Goal: Transaction & Acquisition: Purchase product/service

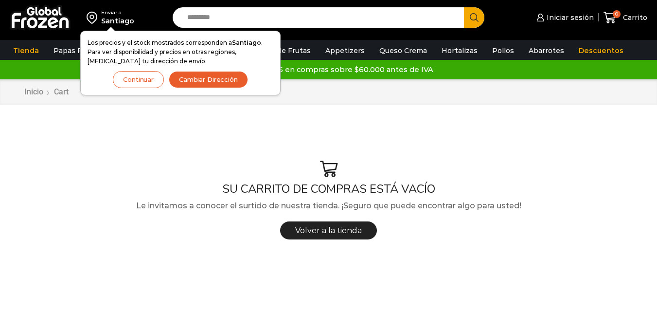
drag, startPoint x: 154, startPoint y: 82, endPoint x: 185, endPoint y: 77, distance: 31.0
click at [154, 83] on button "Continuar" at bounding box center [138, 79] width 51 height 17
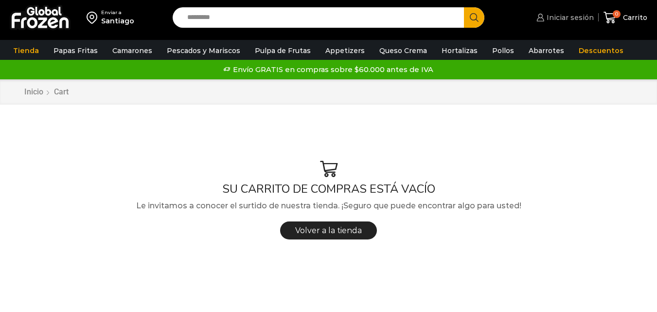
click at [562, 20] on span "Iniciar sesión" at bounding box center [569, 18] width 50 height 10
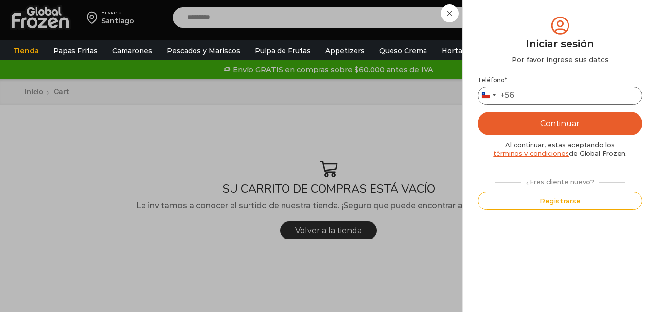
click at [542, 99] on input "Teléfono *" at bounding box center [559, 96] width 165 height 18
type input "*********"
click at [556, 123] on button "Continuar" at bounding box center [559, 123] width 165 height 23
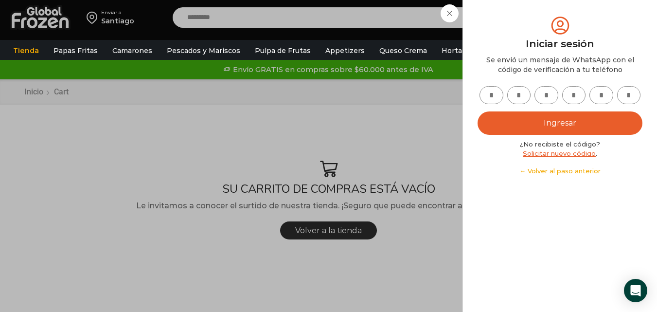
click at [493, 97] on input "text" at bounding box center [491, 95] width 24 height 18
type input "*"
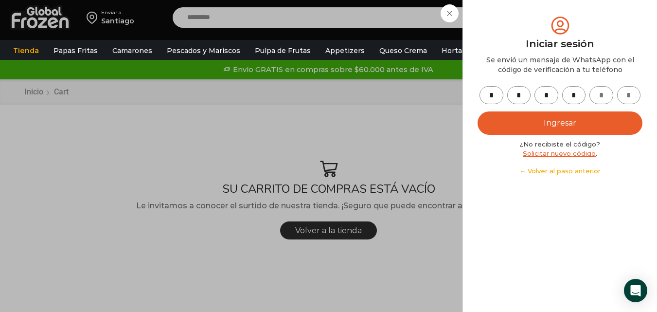
type input "*"
click at [585, 123] on button "Ingresar" at bounding box center [559, 122] width 165 height 23
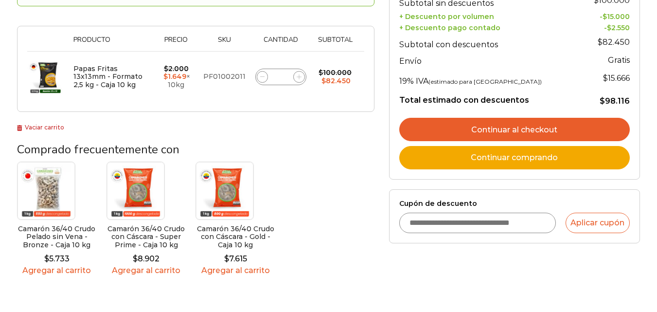
click at [462, 126] on link "Continuar al checkout" at bounding box center [514, 129] width 230 height 23
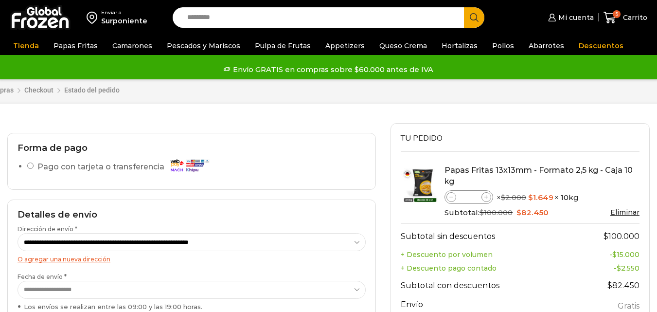
scroll to position [220, 0]
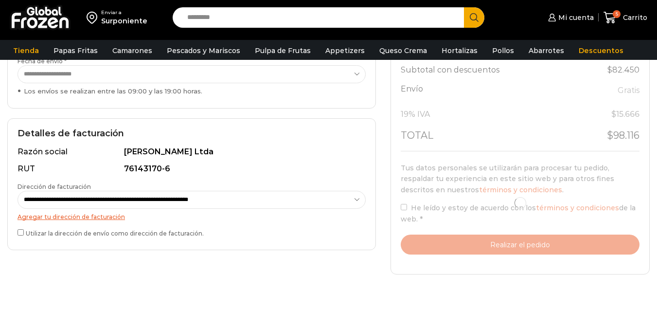
click at [14, 159] on div "**********" at bounding box center [191, 184] width 369 height 132
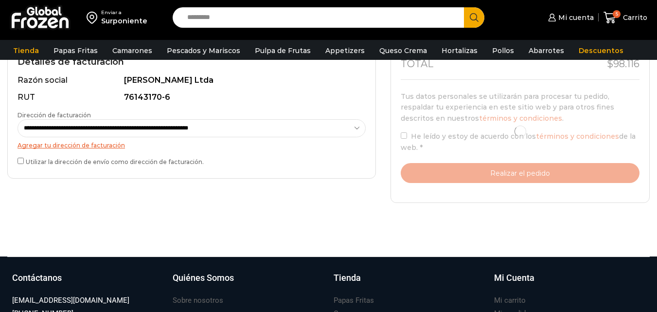
scroll to position [0, 0]
click at [19, 165] on label "Utilizar la dirección de envío como dirección de facturación." at bounding box center [192, 161] width 348 height 10
select select "*"
click at [403, 135] on div at bounding box center [520, 131] width 239 height 103
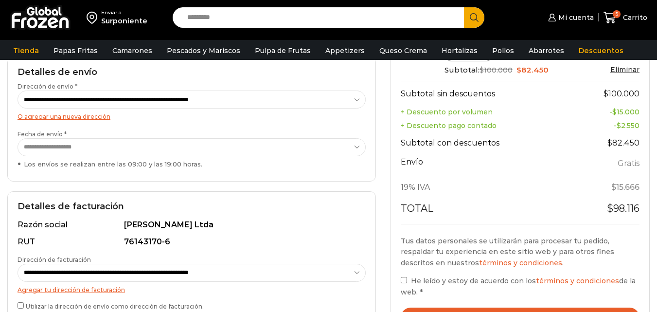
scroll to position [243, 0]
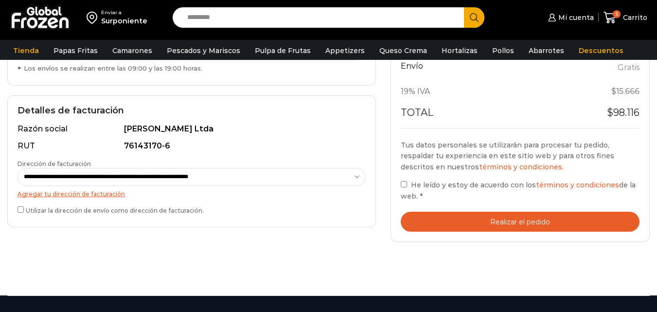
click at [400, 184] on div "Tu pedido Product Papas Fritas 13x13mm - Formato 2,5 kg - Caja 10 kg Papas Frit…" at bounding box center [519, 63] width 259 height 357
click at [486, 219] on button "Realizar el pedido" at bounding box center [520, 222] width 239 height 20
